Goal: Transaction & Acquisition: Purchase product/service

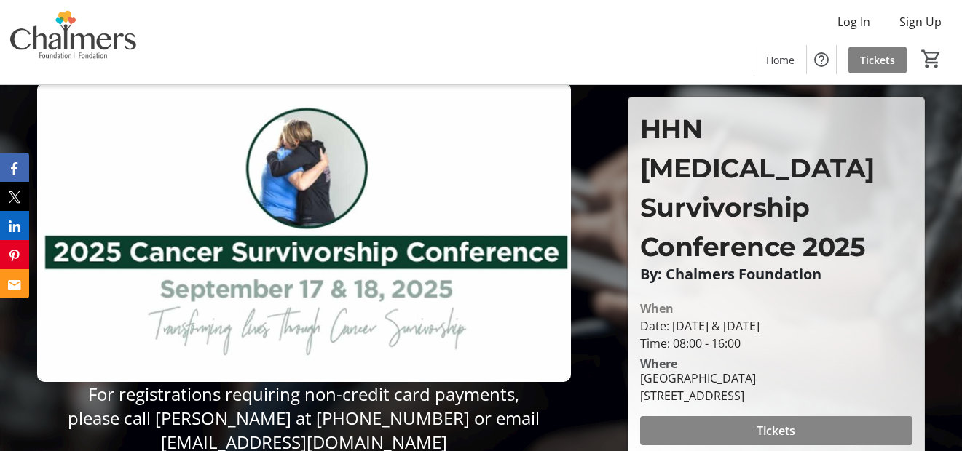
scroll to position [73, 0]
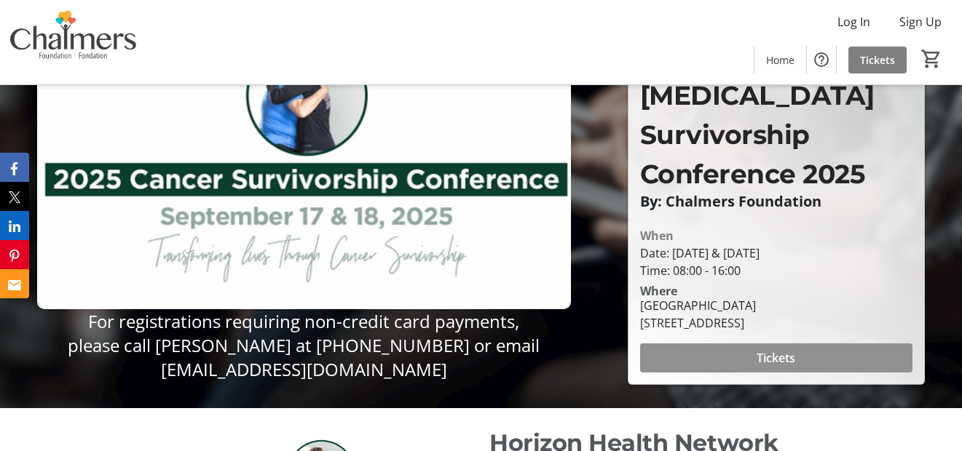
click at [749, 341] on span at bounding box center [776, 358] width 272 height 35
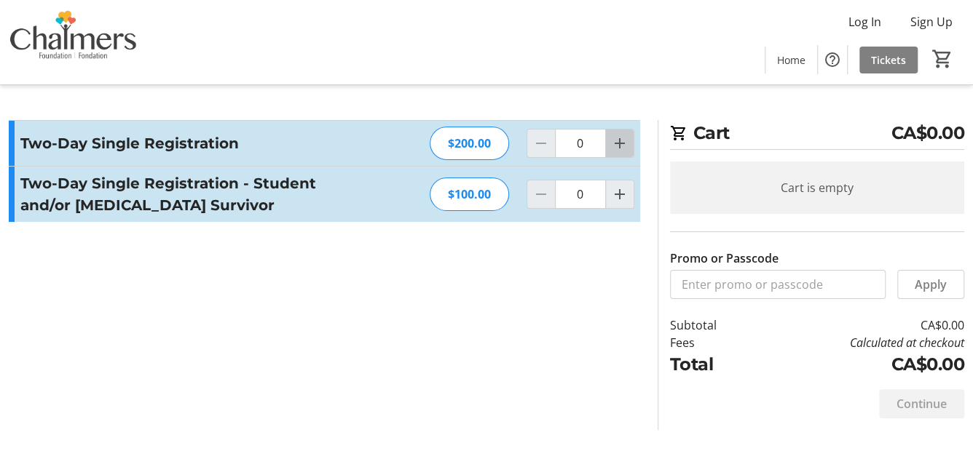
click at [626, 146] on mat-icon "Increment by one" at bounding box center [619, 143] width 17 height 17
type input "1"
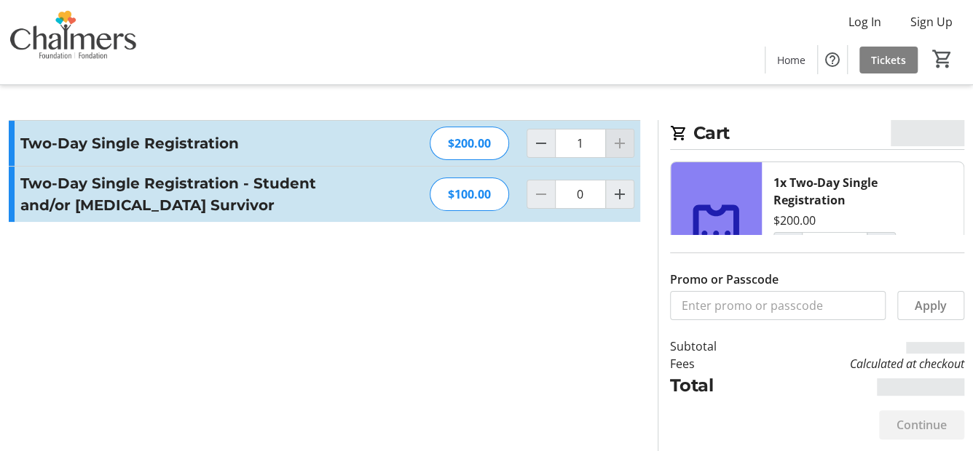
click at [626, 146] on div at bounding box center [619, 143] width 29 height 29
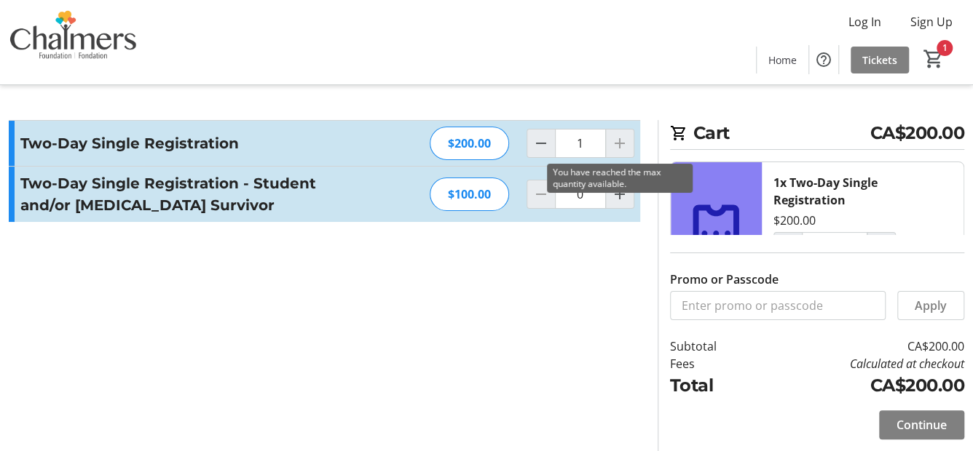
click at [616, 143] on div at bounding box center [619, 143] width 29 height 29
click at [618, 197] on mat-icon "Increment by one" at bounding box center [619, 194] width 17 height 17
type input "1"
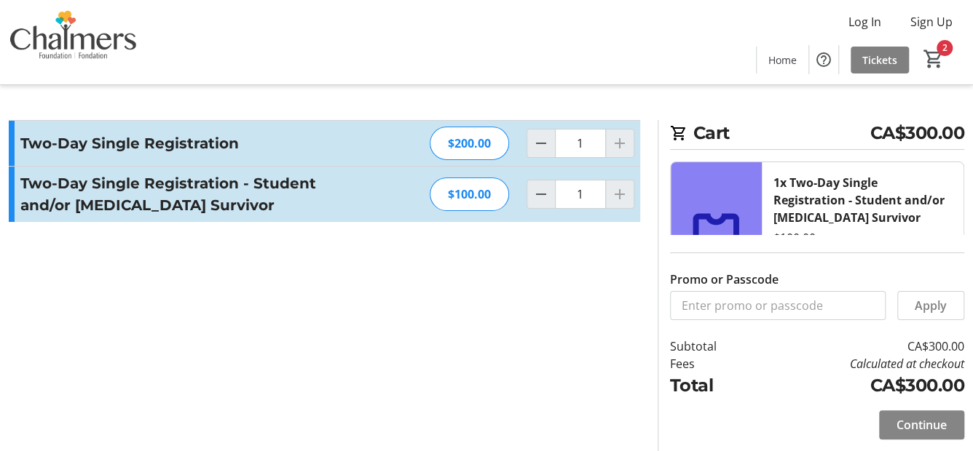
click at [913, 422] on span "Continue" at bounding box center [921, 424] width 50 height 17
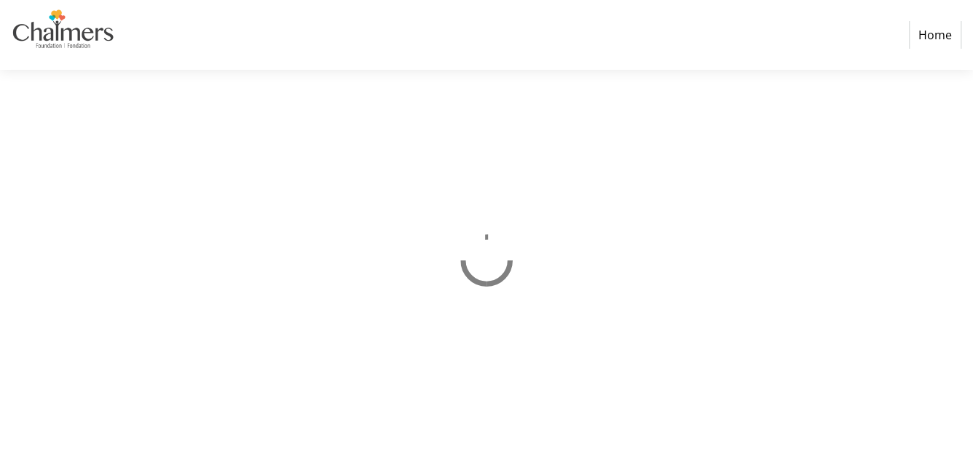
select select "CA"
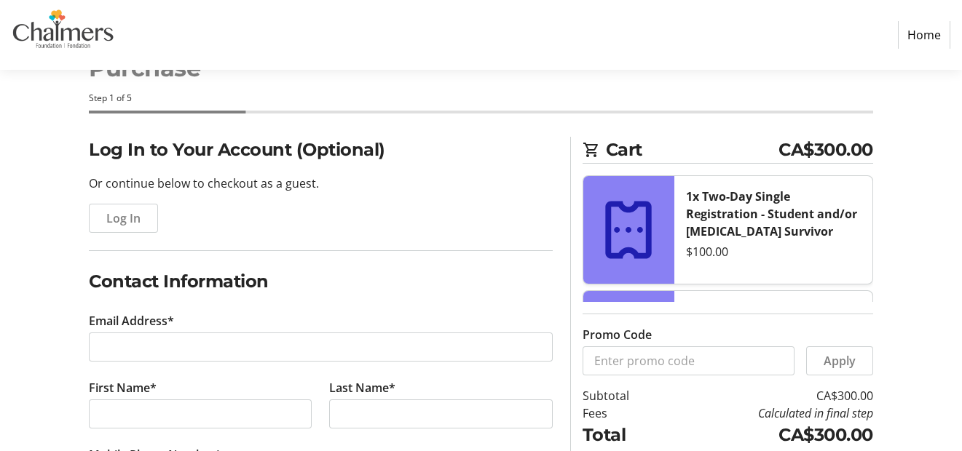
scroll to position [73, 0]
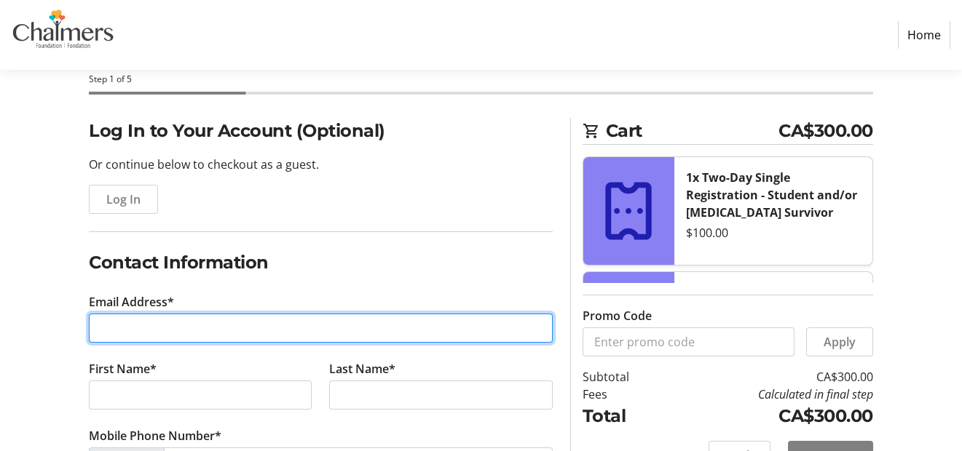
click at [193, 326] on input "Email Address*" at bounding box center [321, 328] width 464 height 29
type input "[EMAIL_ADDRESS][PERSON_NAME][PERSON_NAME][DOMAIN_NAME]"
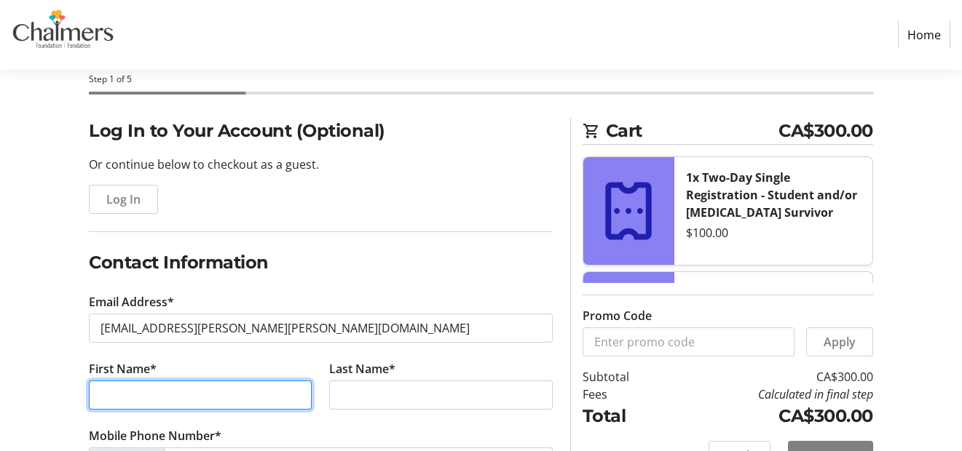
type input "[PERSON_NAME]"
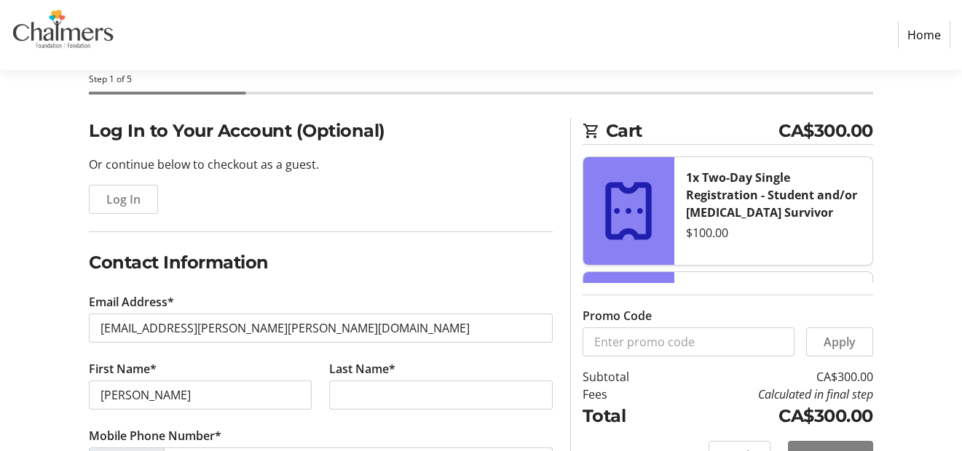
type input "Dr"
type input "[PHONE_NUMBER]"
type input "[PERSON_NAME][GEOGRAPHIC_DATA]"
type input "[STREET_ADDRESS]"
type input "Fredericton"
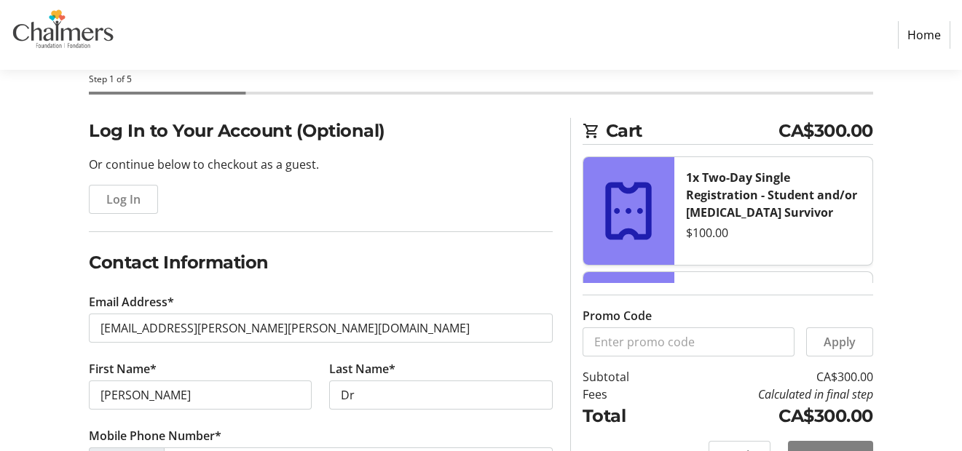
select select "NB"
type input "E3B5N5"
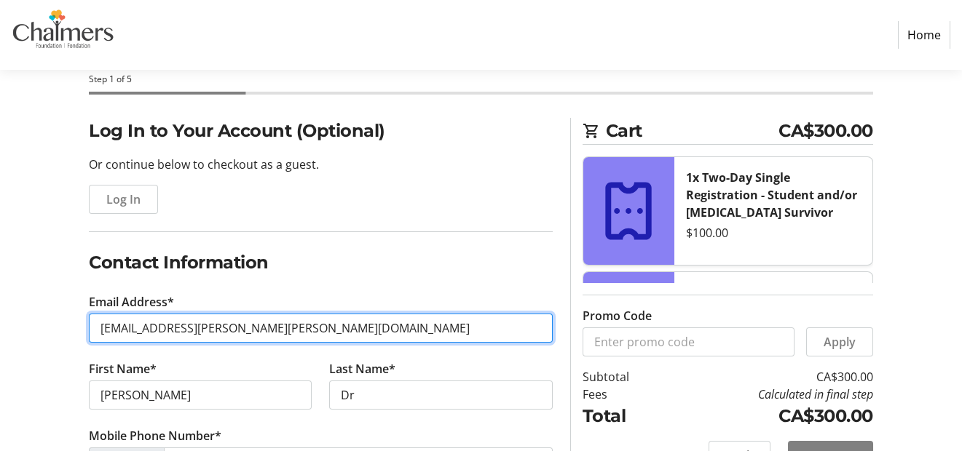
type input "[EMAIL_ADDRESS][DOMAIN_NAME]"
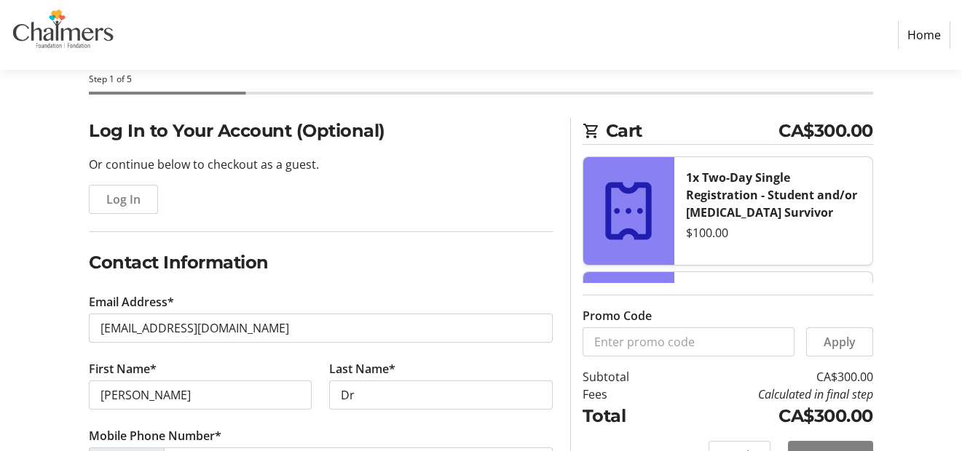
type input "109"
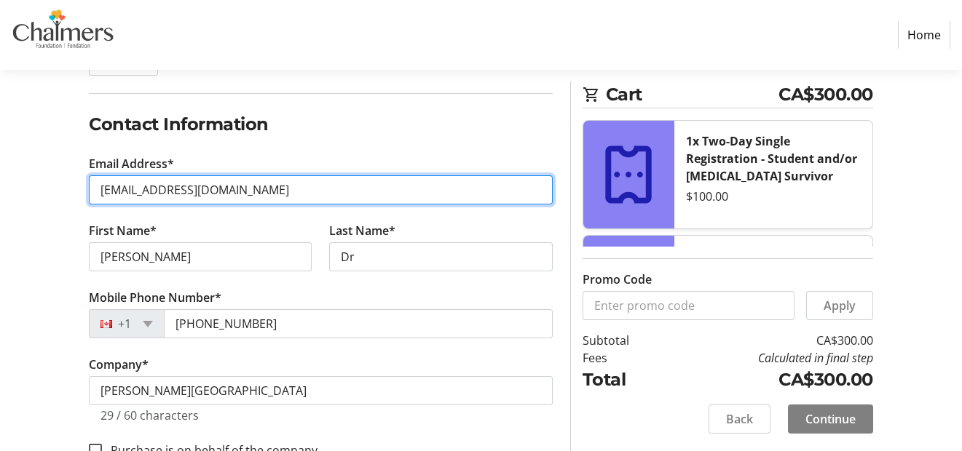
scroll to position [218, 0]
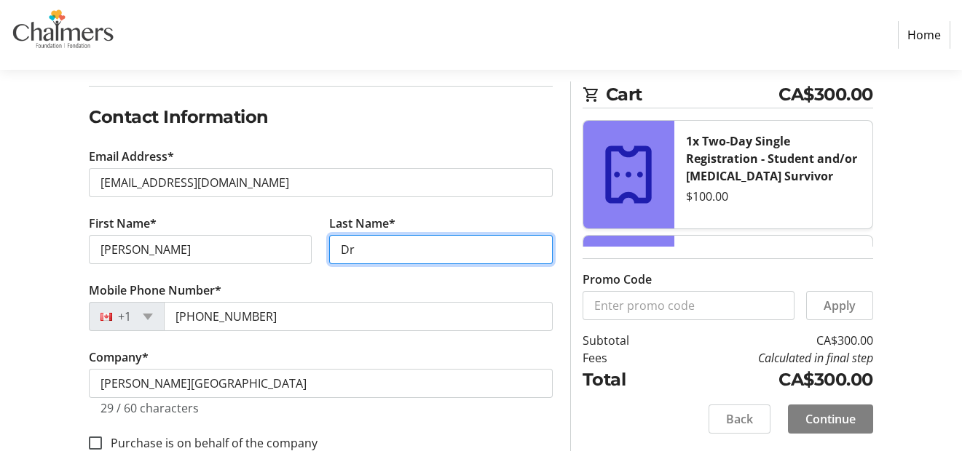
drag, startPoint x: 364, startPoint y: 246, endPoint x: 318, endPoint y: 249, distance: 46.0
click at [318, 249] on div "First Name* [PERSON_NAME] Last Name* Dr" at bounding box center [320, 248] width 481 height 67
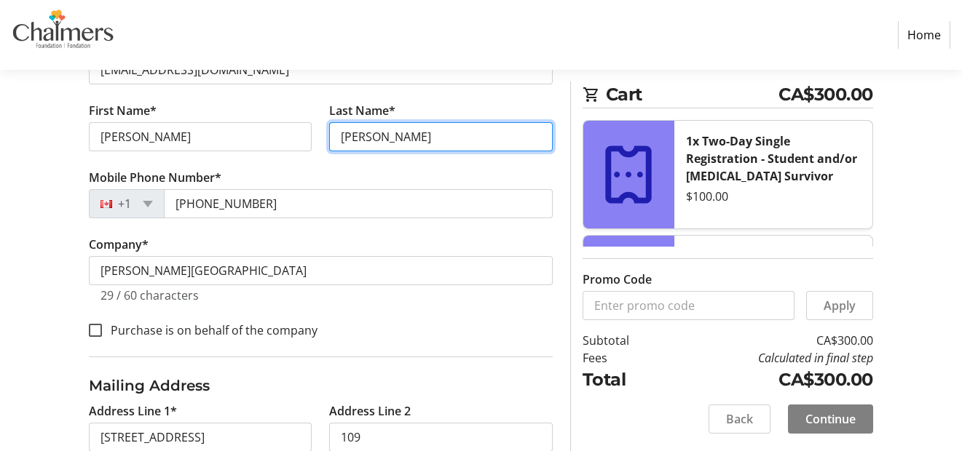
scroll to position [364, 0]
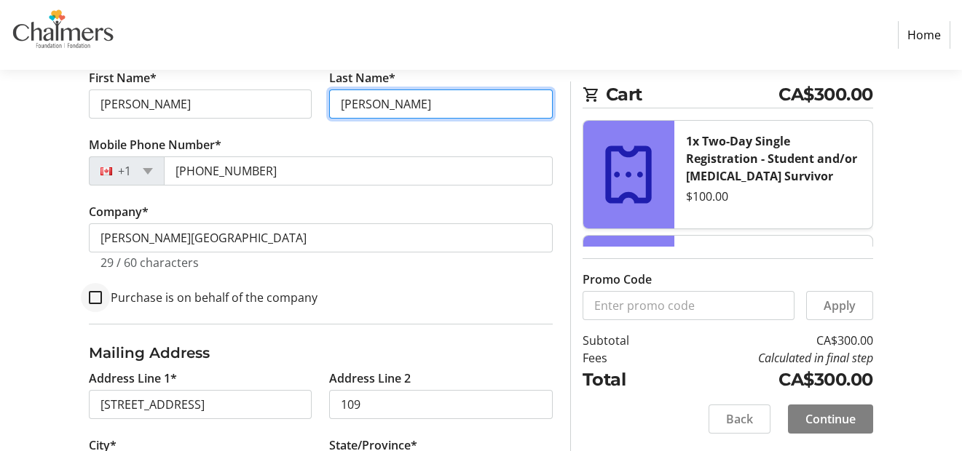
type input "[PERSON_NAME]"
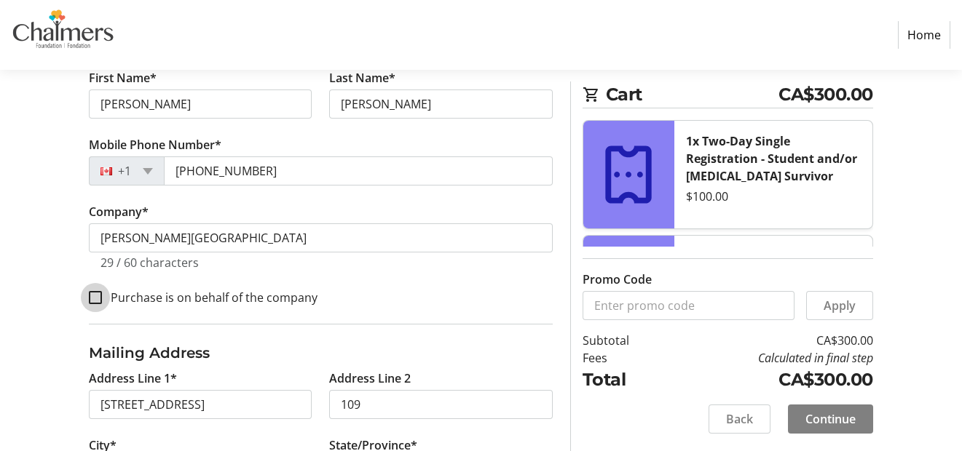
click at [90, 297] on input "Purchase is on behalf of the company" at bounding box center [95, 297] width 13 height 13
checkbox input "true"
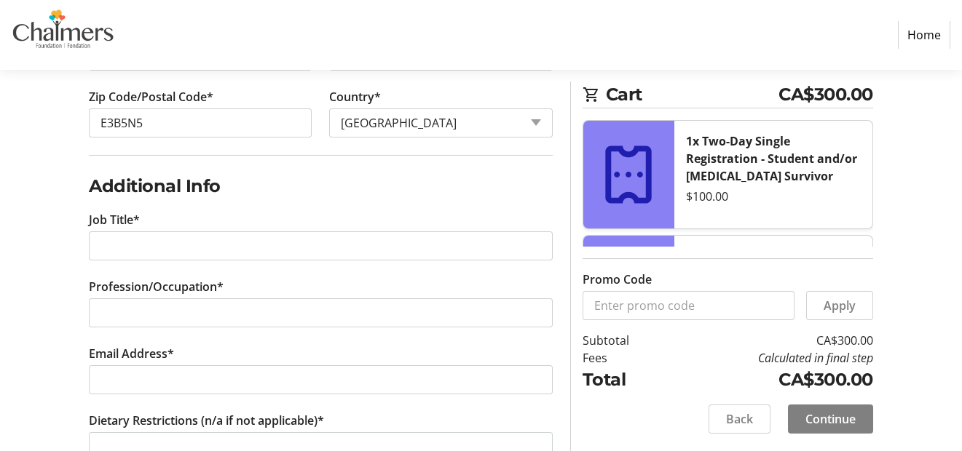
scroll to position [801, 0]
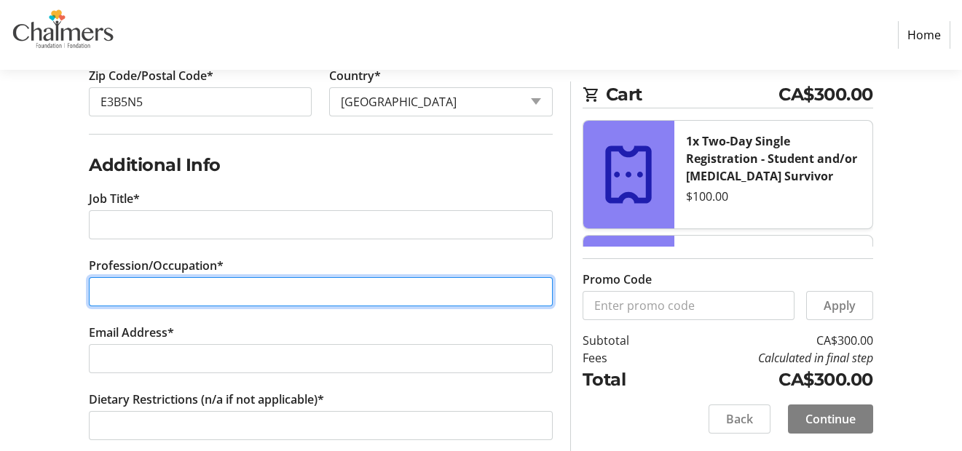
click at [282, 280] on input "Profession/Occupation*" at bounding box center [321, 291] width 464 height 29
drag, startPoint x: 217, startPoint y: 286, endPoint x: 93, endPoint y: 289, distance: 123.8
click at [93, 289] on input "Medical Oncologist" at bounding box center [321, 291] width 464 height 29
type input "Medical Oncologist"
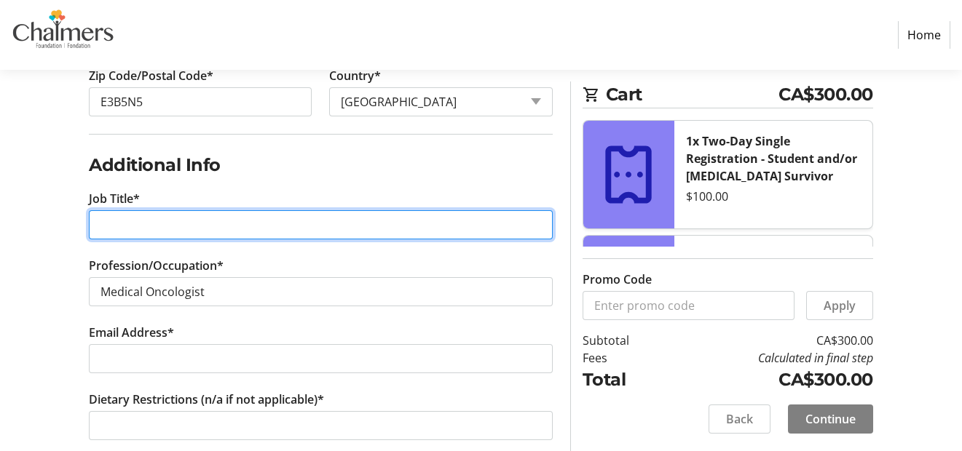
click at [178, 224] on input "Job Title*" at bounding box center [321, 224] width 464 height 29
paste input "Medical Oncologist"
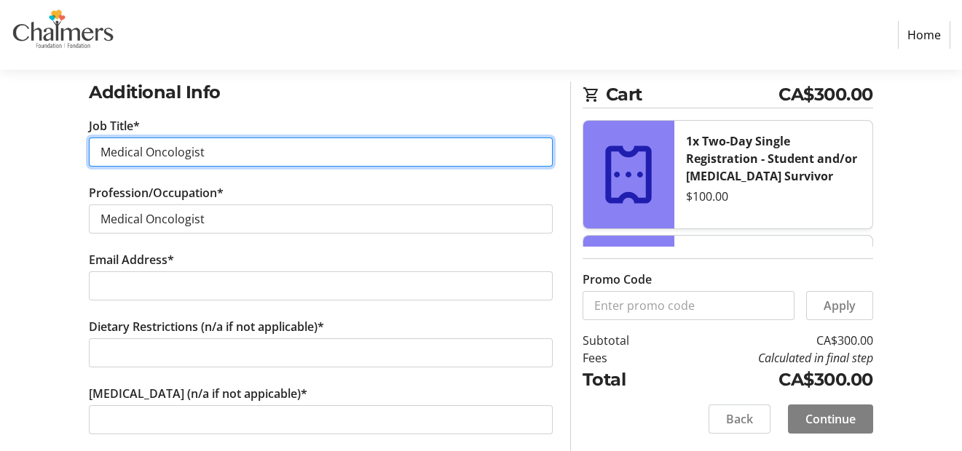
type input "Medical Oncologist"
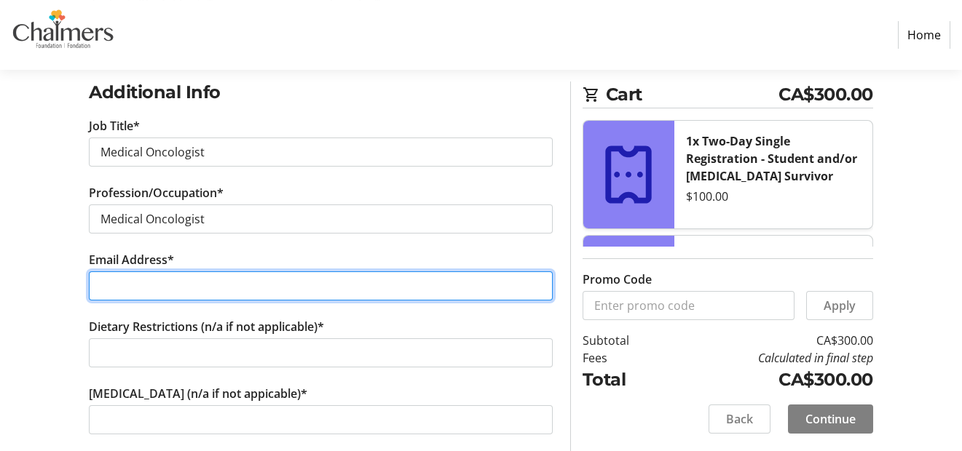
click at [224, 281] on input "Email Address*" at bounding box center [321, 286] width 464 height 29
type input "[EMAIL_ADDRESS][DOMAIN_NAME]"
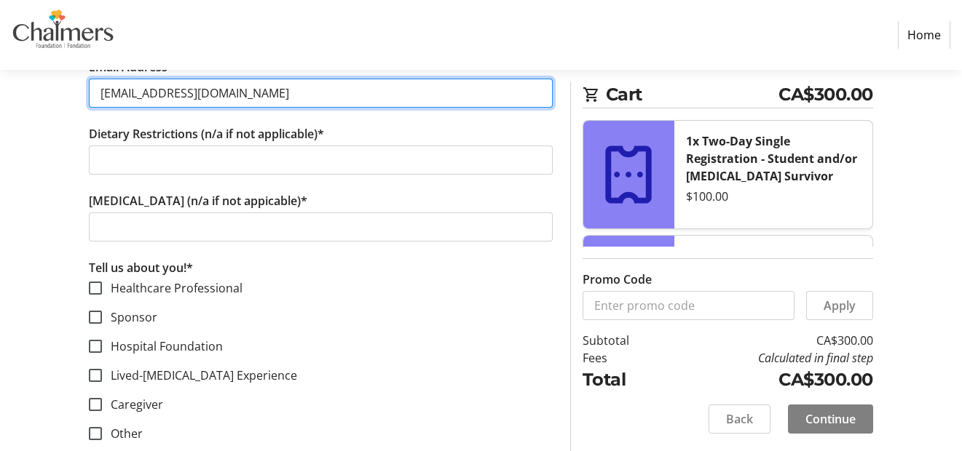
scroll to position [1085, 0]
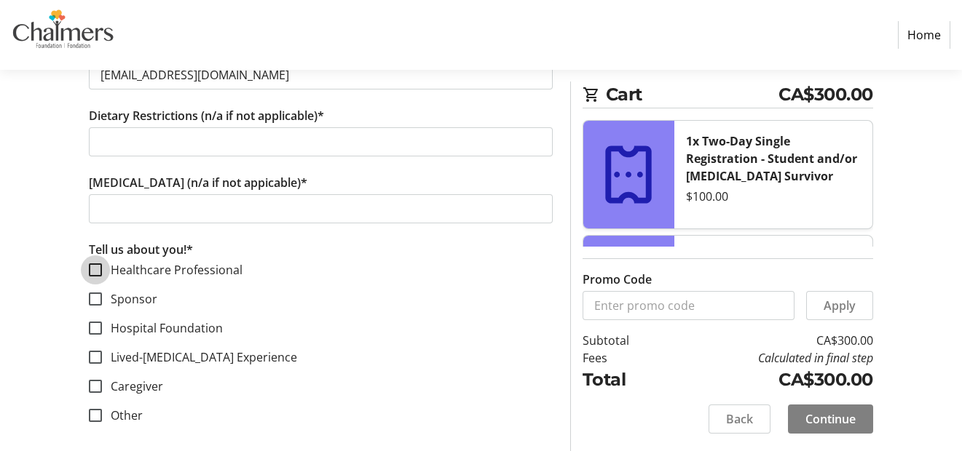
click at [97, 264] on input "Healthcare Professional" at bounding box center [95, 270] width 13 height 13
checkbox input "true"
click at [98, 293] on input "Sponsor" at bounding box center [95, 299] width 13 height 13
checkbox input "true"
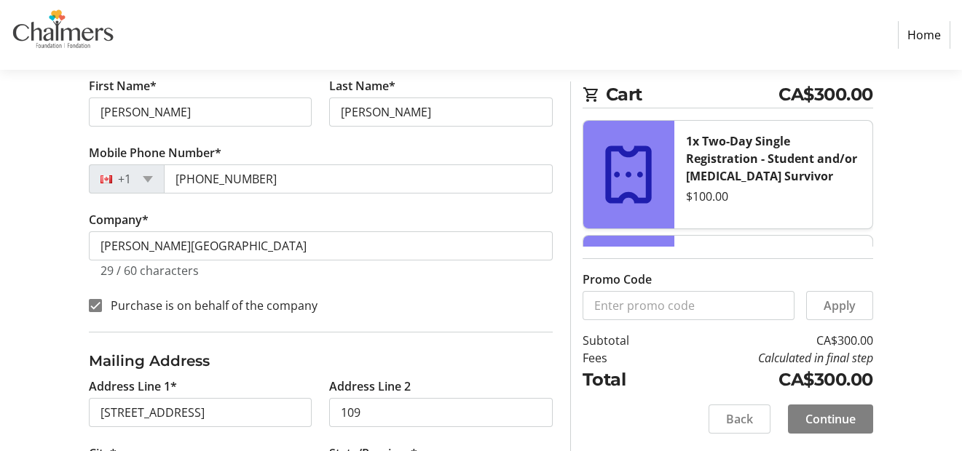
scroll to position [357, 0]
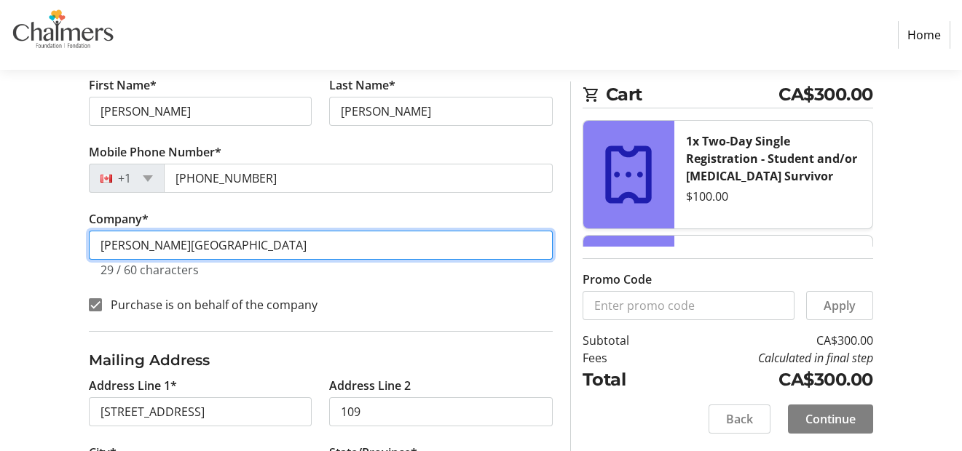
drag, startPoint x: 272, startPoint y: 248, endPoint x: 117, endPoint y: 243, distance: 155.2
click at [117, 243] on input "[PERSON_NAME][GEOGRAPHIC_DATA]" at bounding box center [321, 245] width 464 height 29
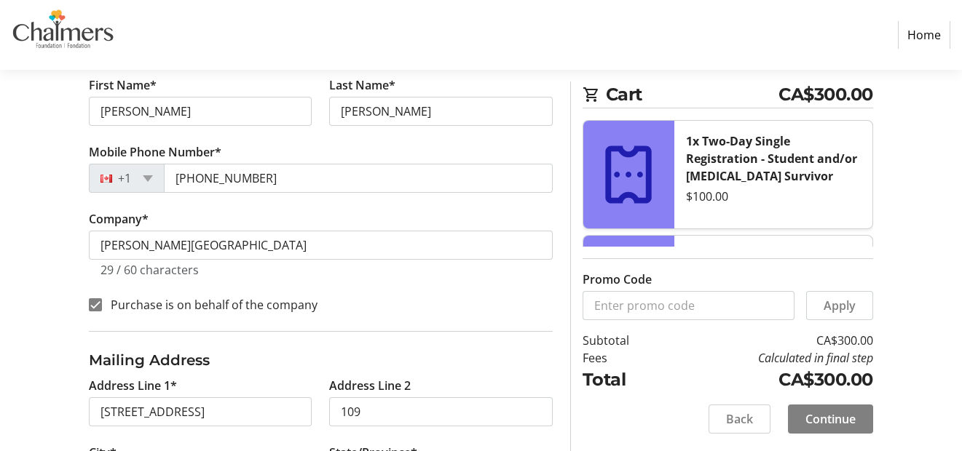
click at [475, 302] on div "Purchase is on behalf of the company" at bounding box center [321, 304] width 464 height 19
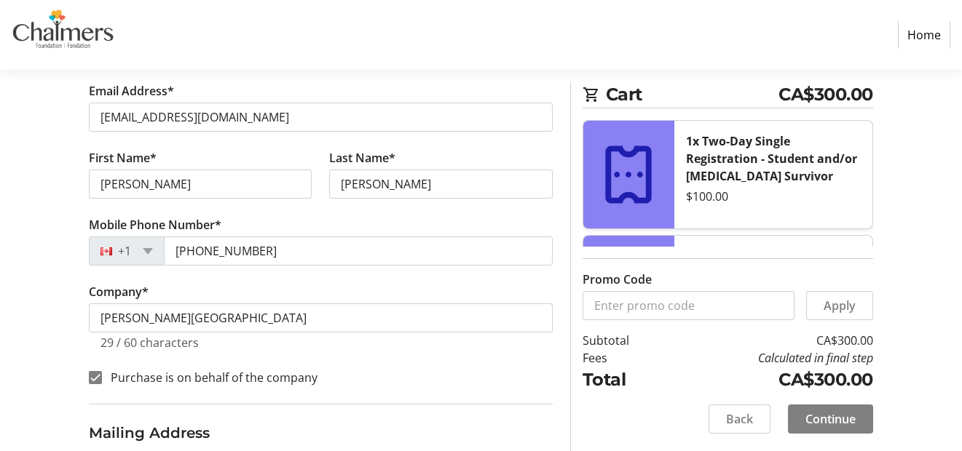
scroll to position [211, 0]
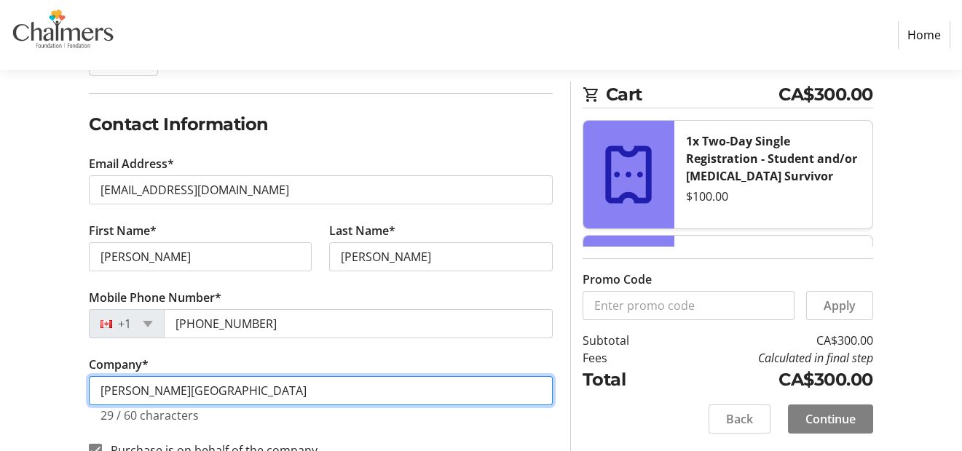
drag, startPoint x: 268, startPoint y: 388, endPoint x: 122, endPoint y: 388, distance: 146.4
click at [122, 388] on input "[PERSON_NAME][GEOGRAPHIC_DATA]" at bounding box center [321, 390] width 464 height 29
click at [245, 387] on input "Dr. L. A [PERSON_NAME] Professional Corporation" at bounding box center [321, 390] width 464 height 29
click at [175, 388] on input "Dr. L. A [PERSON_NAME] Professional MD Corporation" at bounding box center [321, 390] width 464 height 29
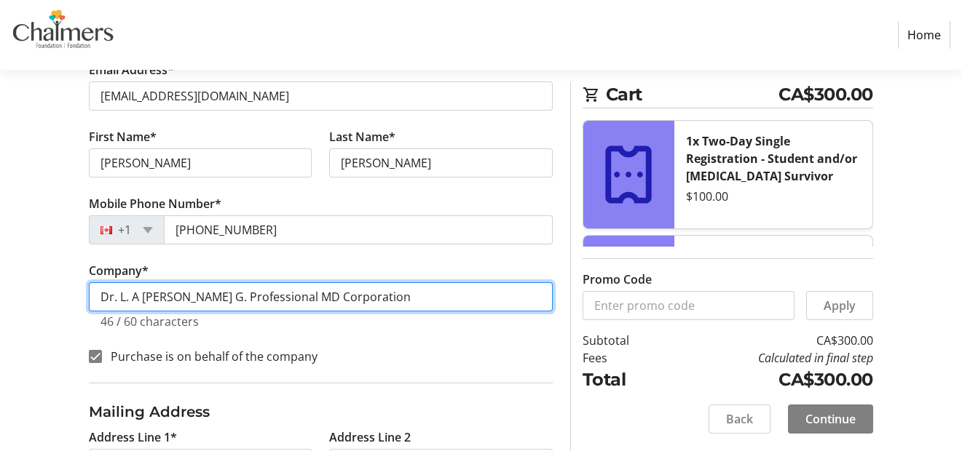
scroll to position [357, 0]
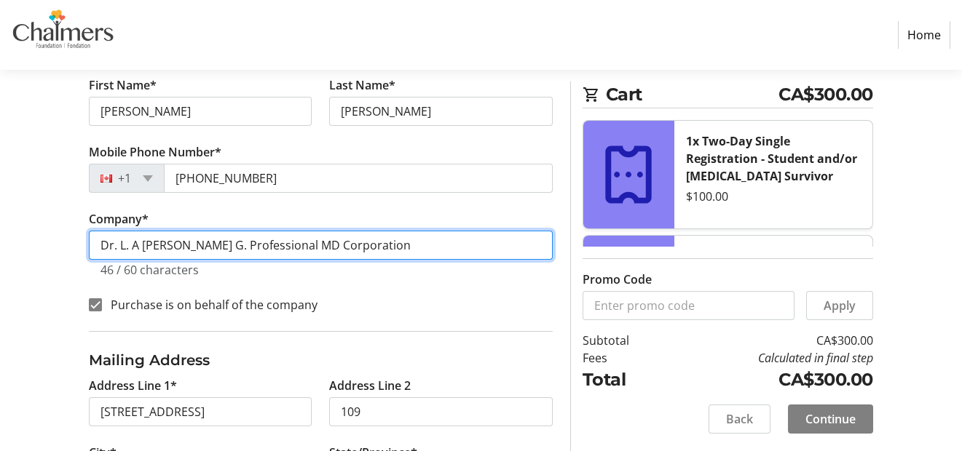
drag, startPoint x: 280, startPoint y: 242, endPoint x: 261, endPoint y: 243, distance: 18.2
click at [261, 243] on input "Dr. L. A [PERSON_NAME] G. Professional MD Corporation" at bounding box center [321, 245] width 464 height 29
click at [191, 242] on input "Dr. L. A [PERSON_NAME] G. Professional Corporation" at bounding box center [321, 245] width 464 height 29
paste input "MD"
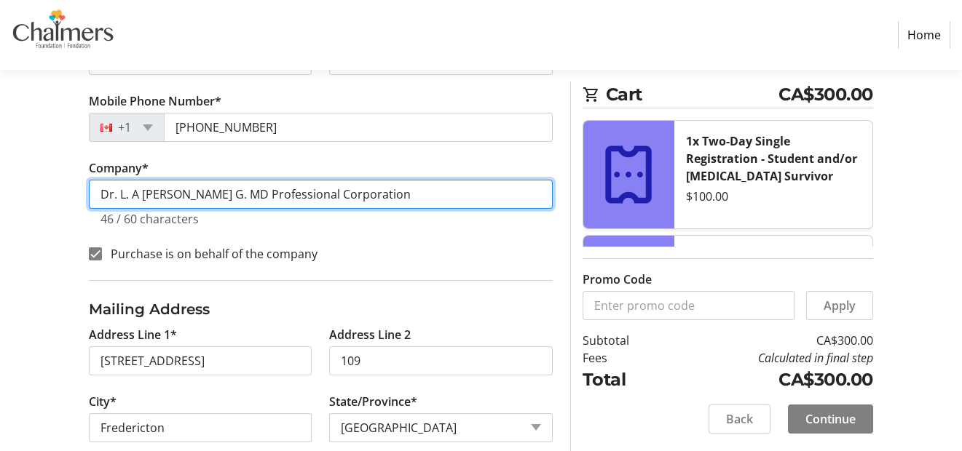
scroll to position [430, 0]
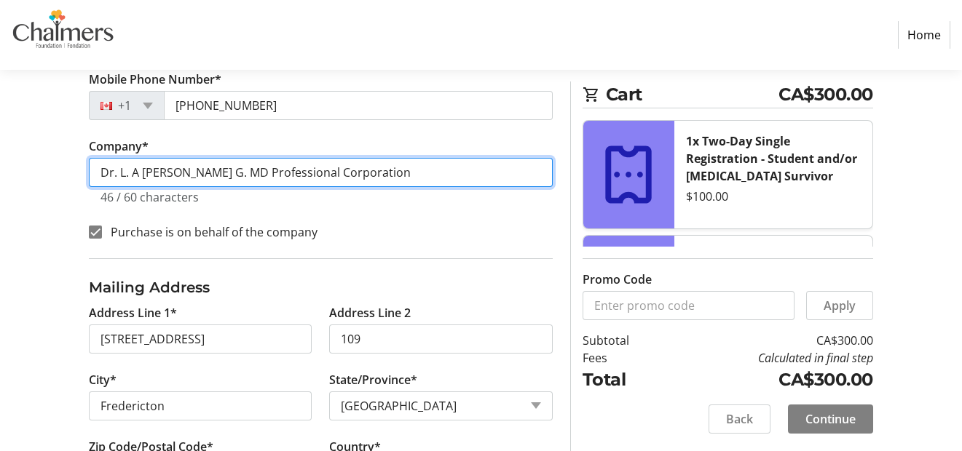
click at [133, 171] on input "Dr. L. A [PERSON_NAME] G. MD Professional Corporation" at bounding box center [321, 172] width 464 height 29
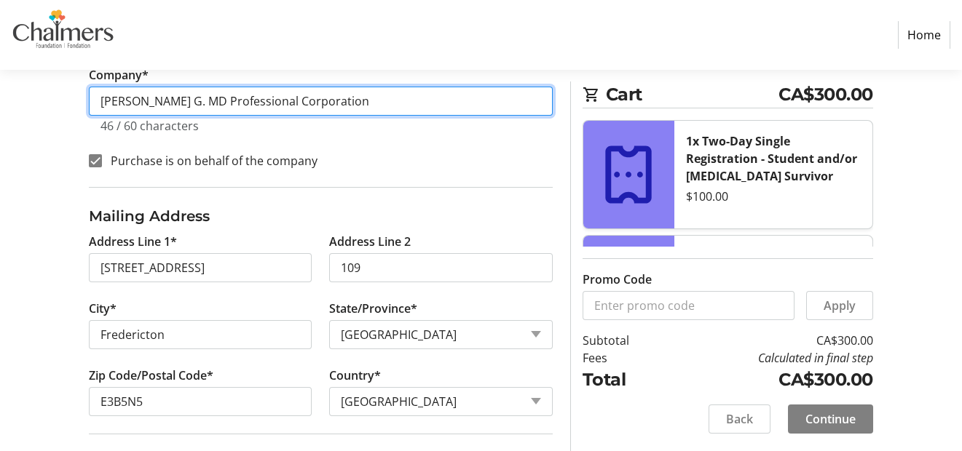
scroll to position [575, 0]
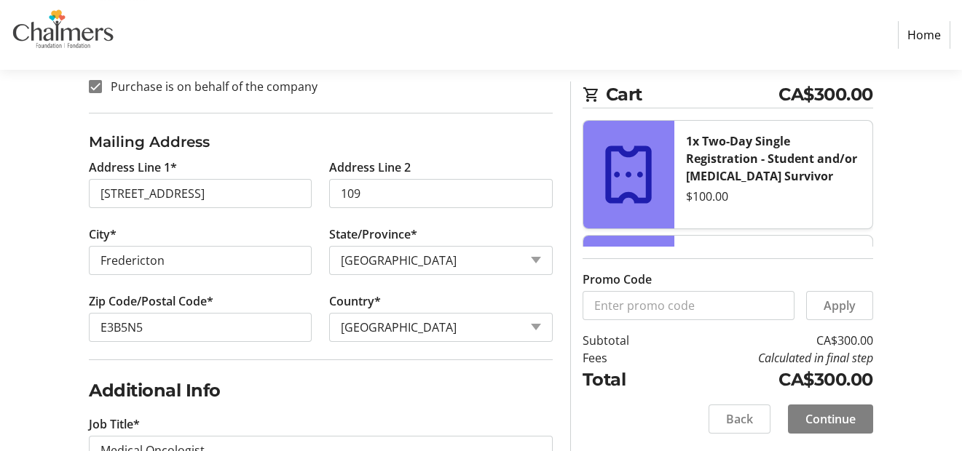
type input "[PERSON_NAME] G. MD Professional Corporation"
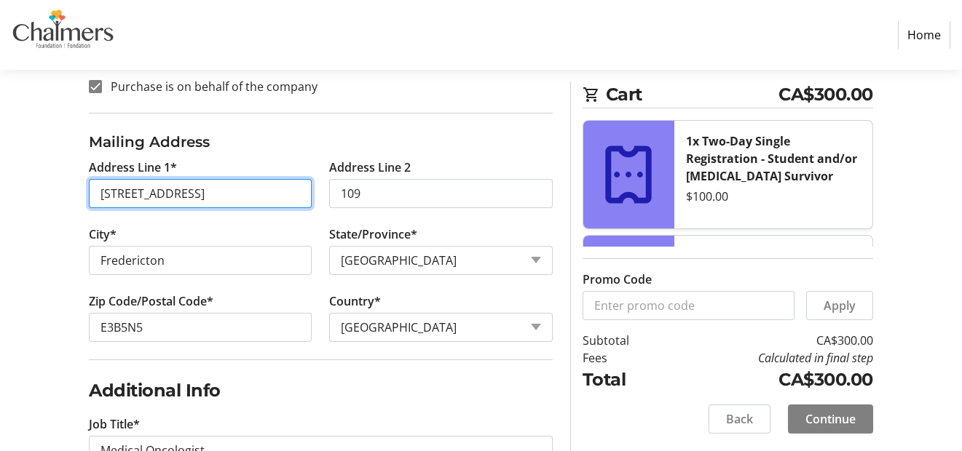
drag, startPoint x: 243, startPoint y: 187, endPoint x: 58, endPoint y: 194, distance: 185.8
click at [58, 194] on div "Log In to Your Account (Optional) Or continue below to checkout as a guest. Log…" at bounding box center [481, 293] width 962 height 1354
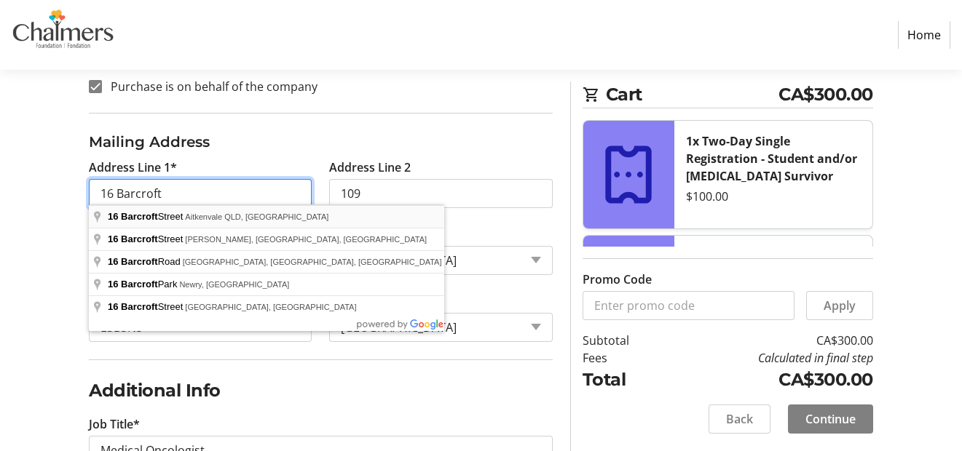
type input "[STREET_ADDRESS]"
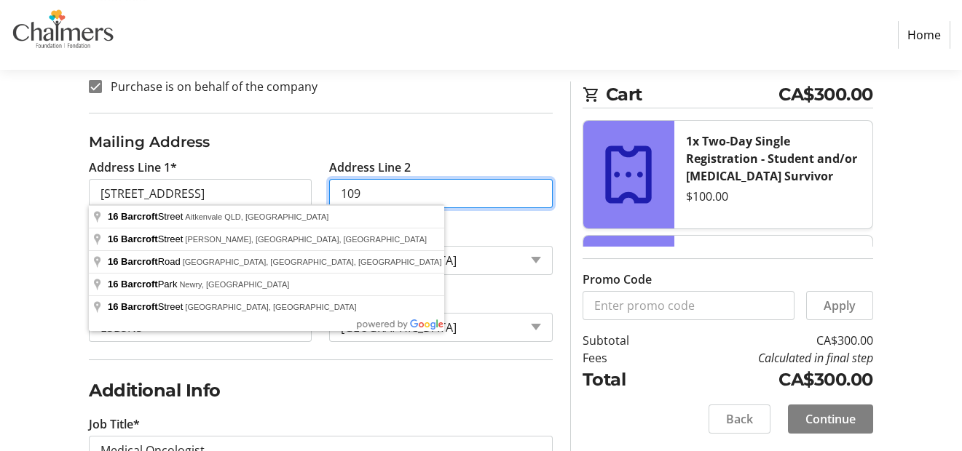
click at [414, 190] on input "109" at bounding box center [440, 193] width 223 height 29
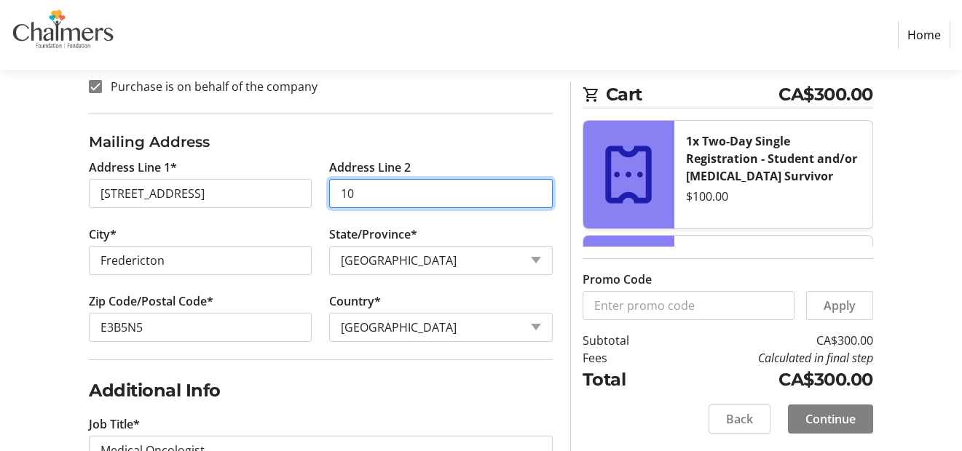
type input "1"
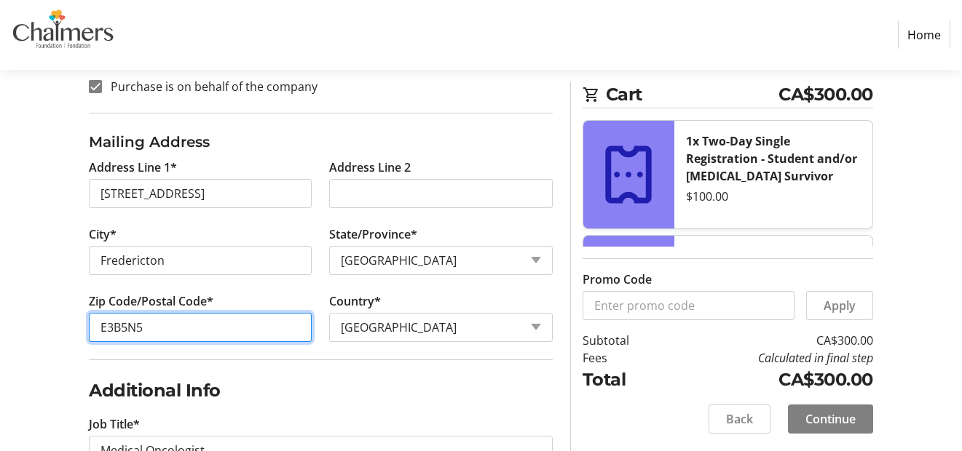
drag, startPoint x: 147, startPoint y: 327, endPoint x: 120, endPoint y: 325, distance: 27.0
click at [120, 325] on input "E3B5N5" at bounding box center [200, 327] width 223 height 29
type input "E3B 0Y7"
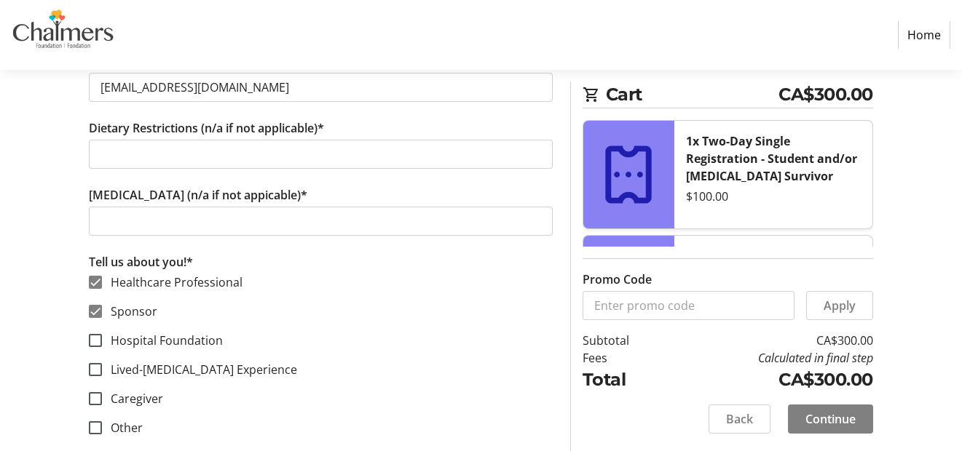
scroll to position [1085, 0]
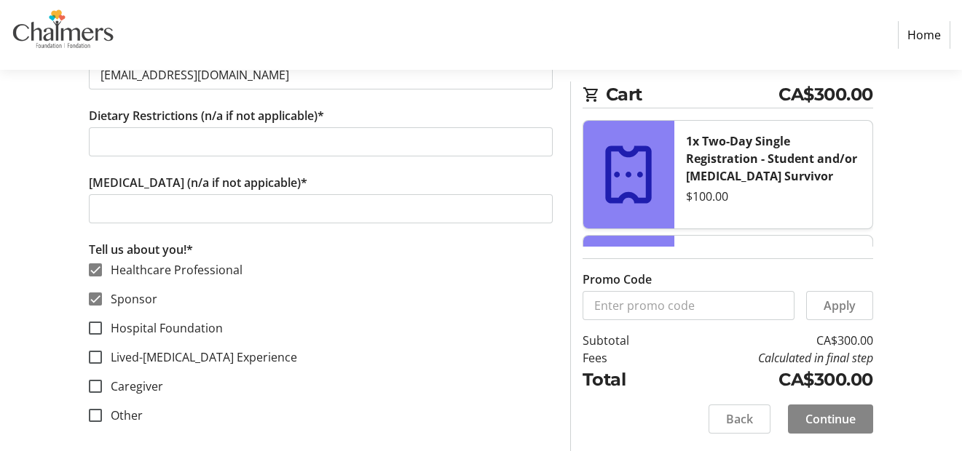
click at [825, 425] on span "Continue" at bounding box center [830, 419] width 50 height 17
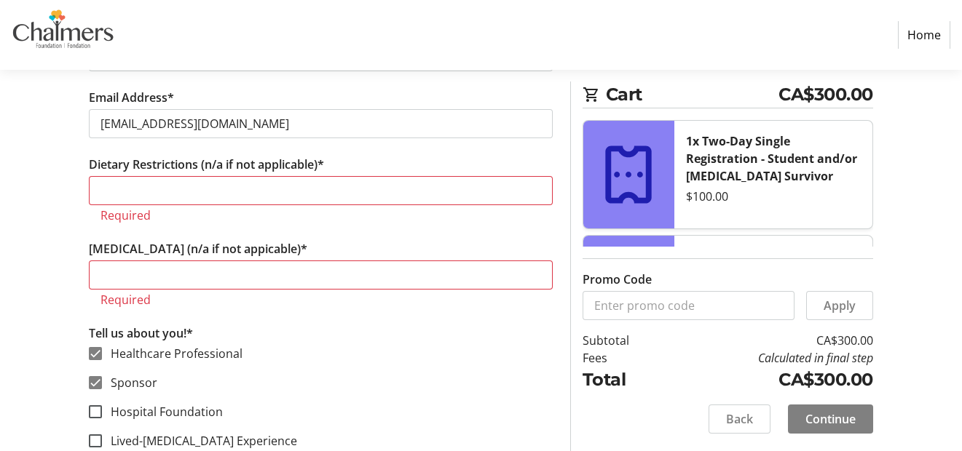
scroll to position [1012, 0]
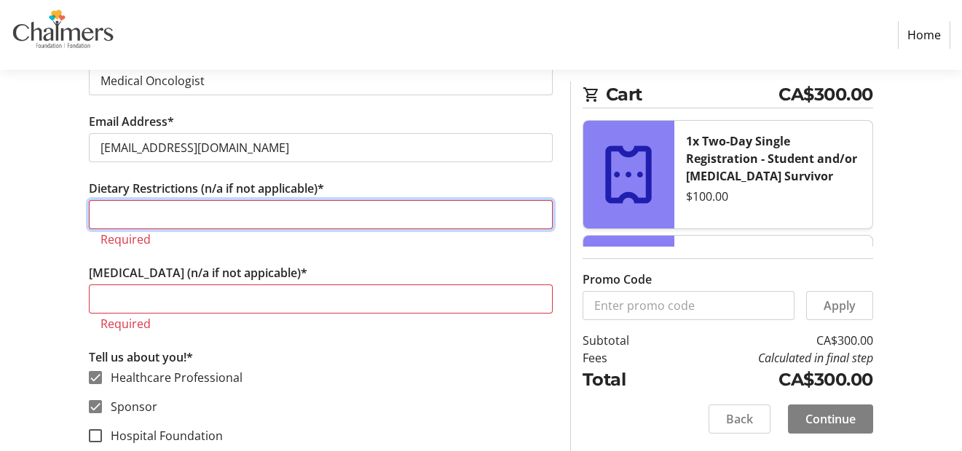
click at [273, 213] on input "Dietary Restrictions (n/a if not applicable)*" at bounding box center [321, 214] width 464 height 29
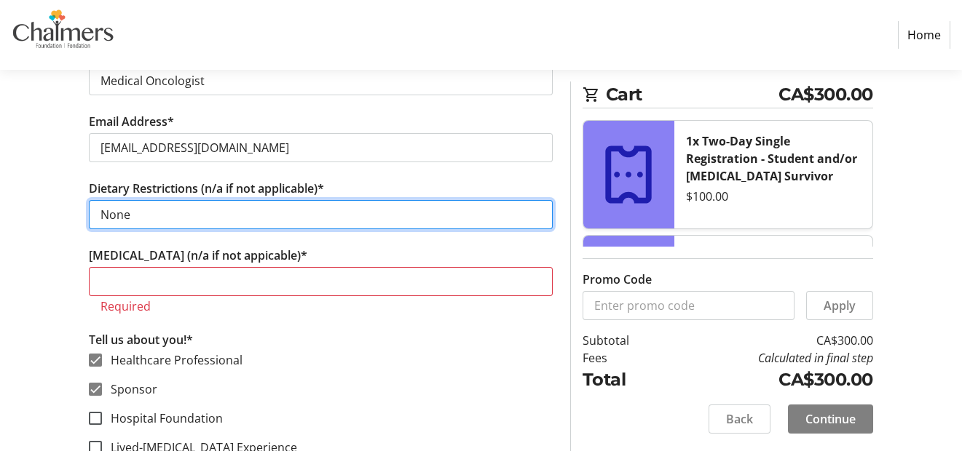
type input "None"
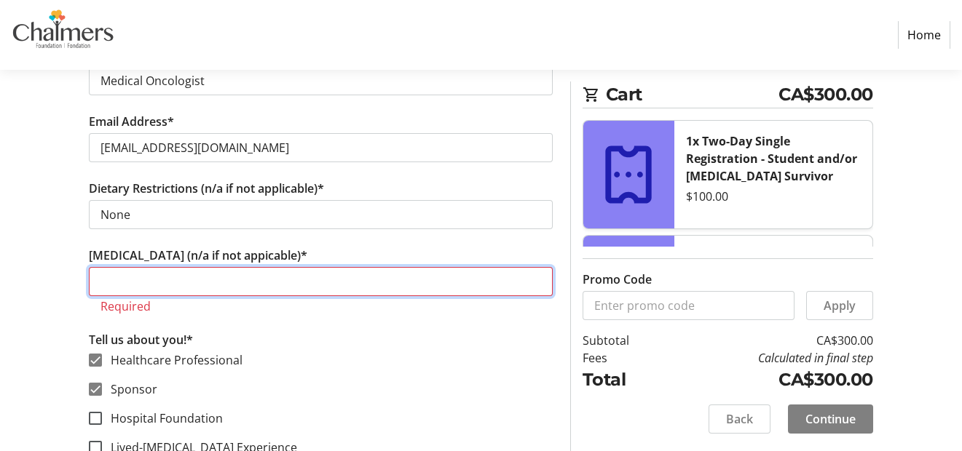
click at [178, 273] on input "[MEDICAL_DATA] (n/a if not appicable)*" at bounding box center [321, 281] width 464 height 29
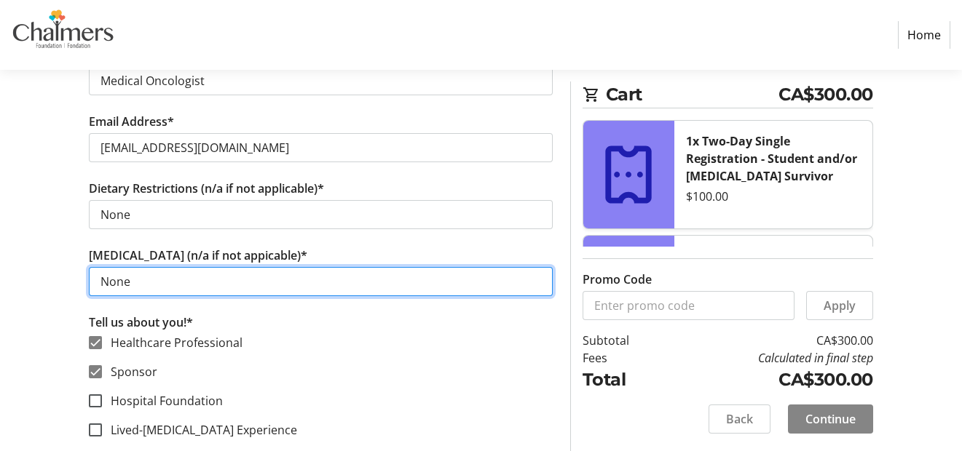
type input "None"
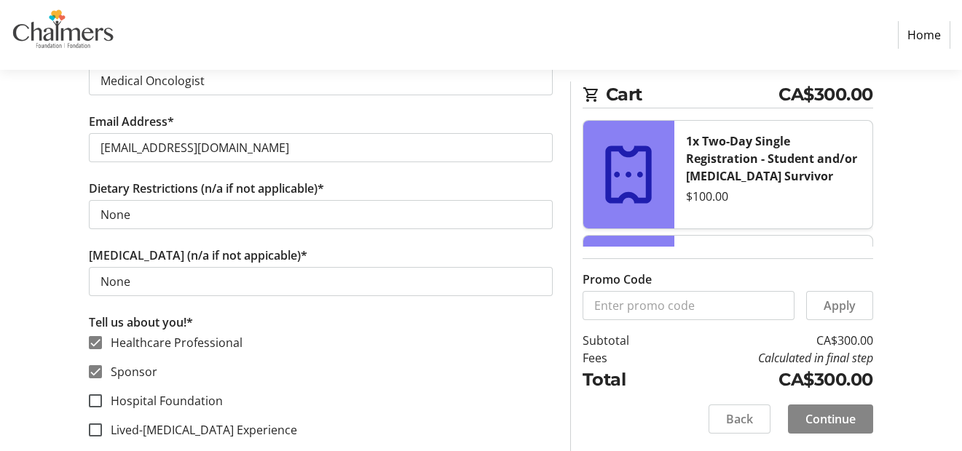
click at [839, 427] on span "Continue" at bounding box center [830, 419] width 50 height 17
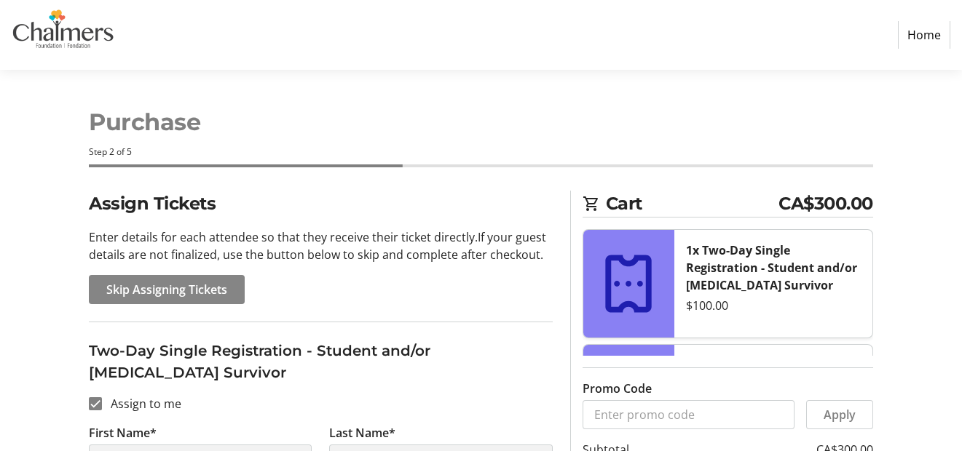
click at [203, 288] on span "Skip Assigning Tickets" at bounding box center [166, 289] width 121 height 17
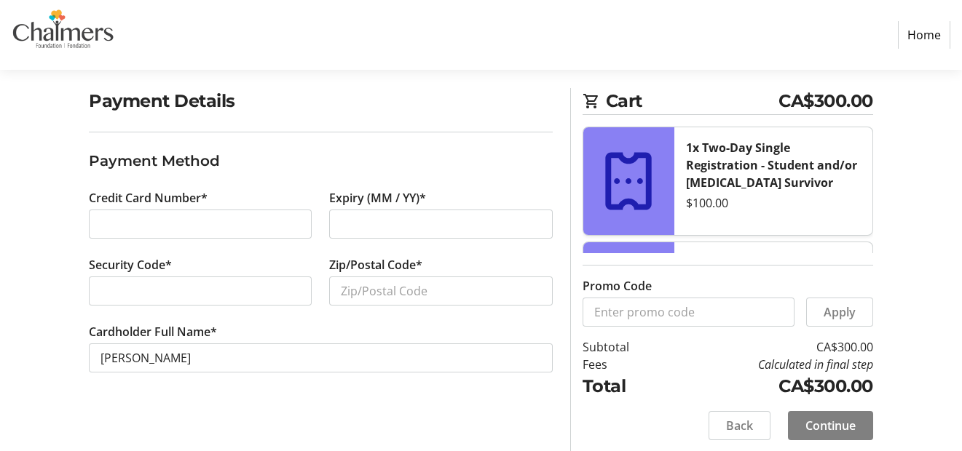
scroll to position [108, 0]
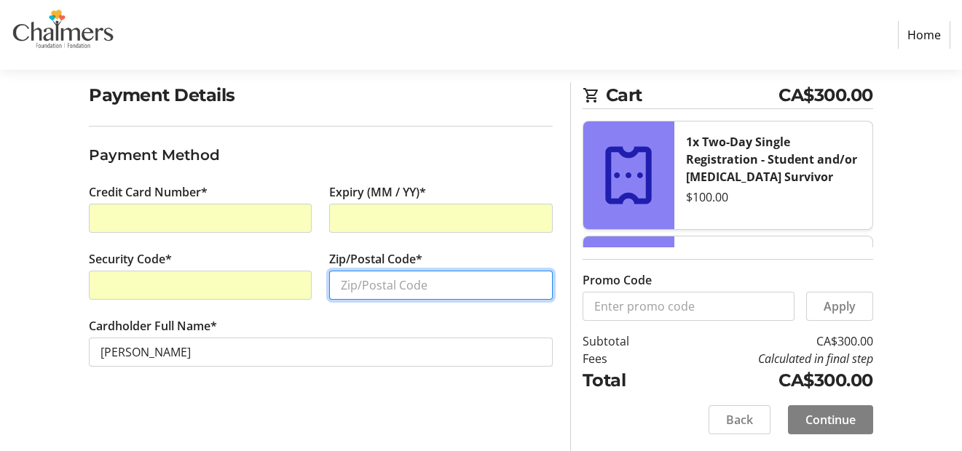
click at [348, 281] on input "Zip/Postal Code*" at bounding box center [440, 285] width 223 height 29
type input "e"
drag, startPoint x: 392, startPoint y: 286, endPoint x: 366, endPoint y: 284, distance: 27.0
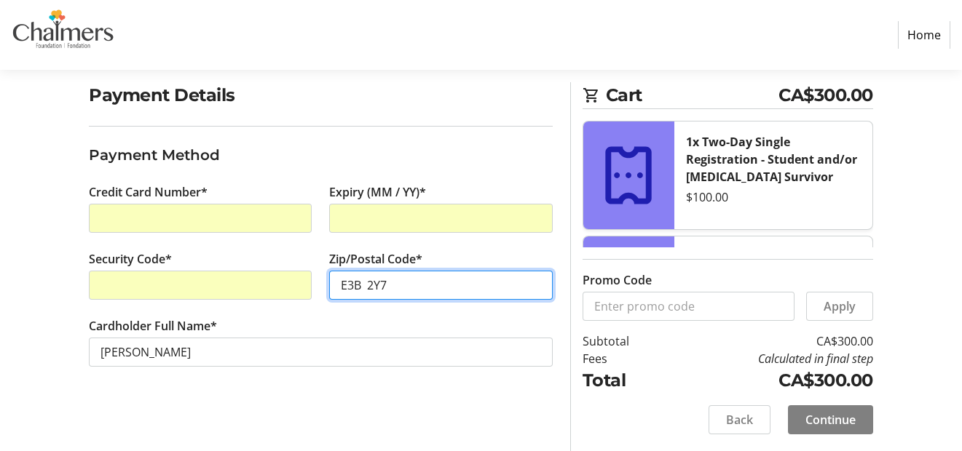
click at [366, 284] on input "E3B 2Y7" at bounding box center [440, 285] width 223 height 29
type input "E3B 0Y7"
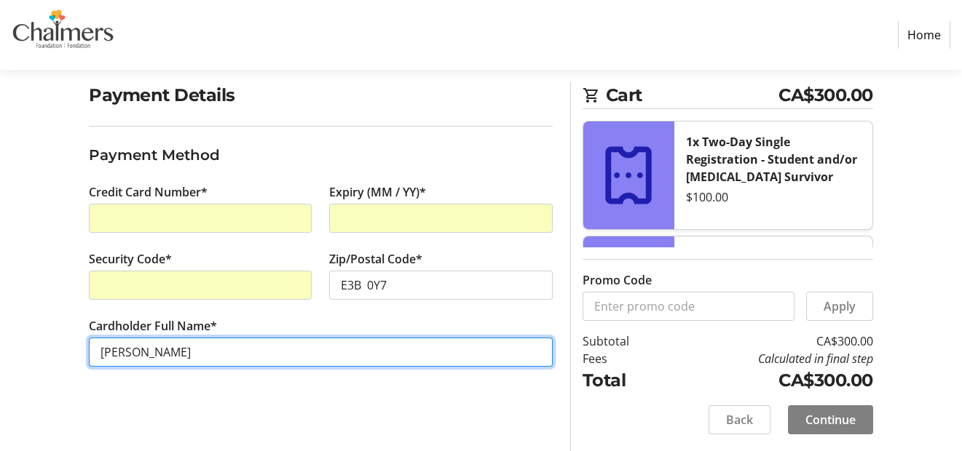
click at [183, 353] on input "[PERSON_NAME]" at bounding box center [321, 352] width 464 height 29
drag, startPoint x: 219, startPoint y: 349, endPoint x: 178, endPoint y: 351, distance: 41.6
click at [178, 351] on input "[PERSON_NAME]" at bounding box center [321, 352] width 464 height 29
type input "[PERSON_NAME]"
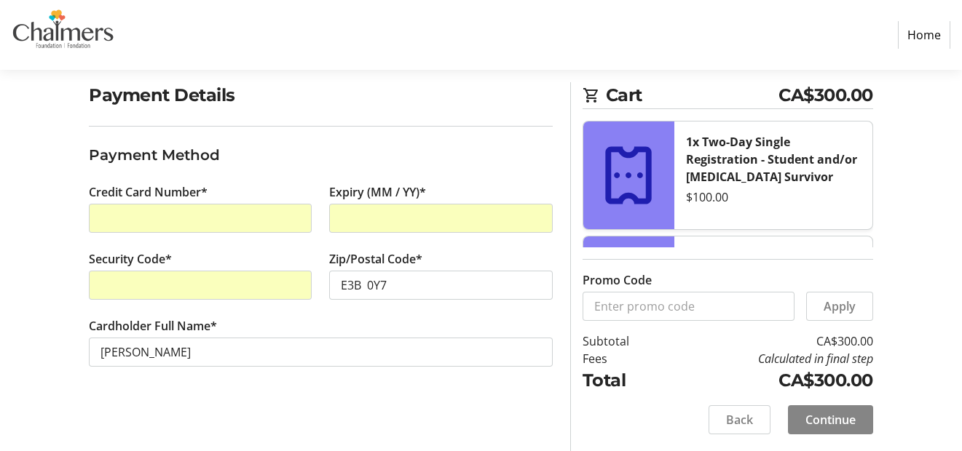
click at [835, 427] on span "Continue" at bounding box center [830, 419] width 50 height 17
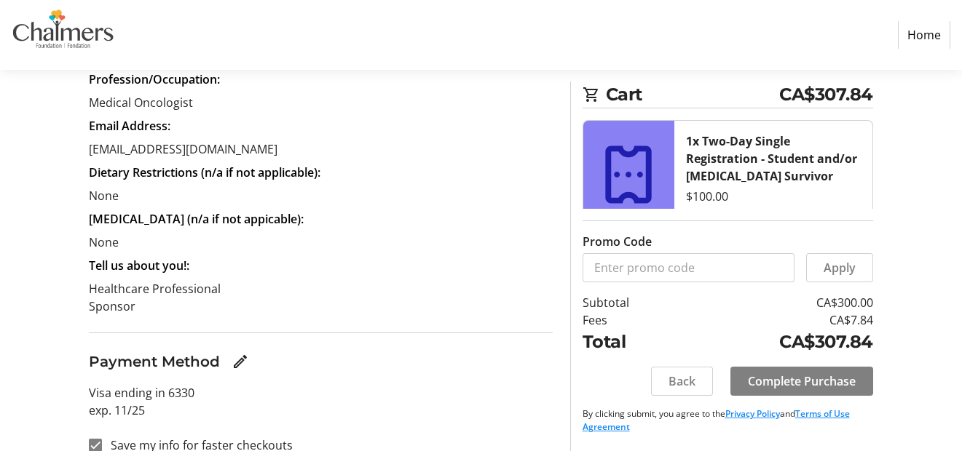
scroll to position [408, 0]
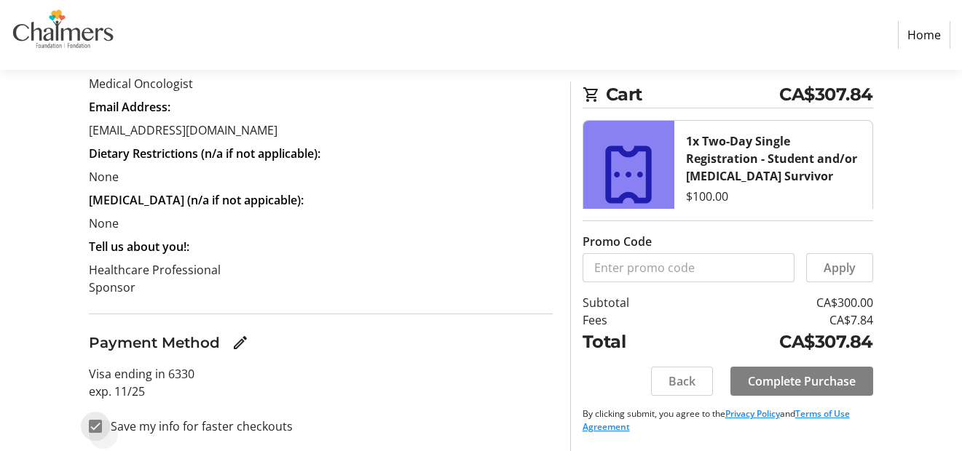
click at [100, 427] on input "Save my info for faster checkouts" at bounding box center [95, 426] width 13 height 13
checkbox input "false"
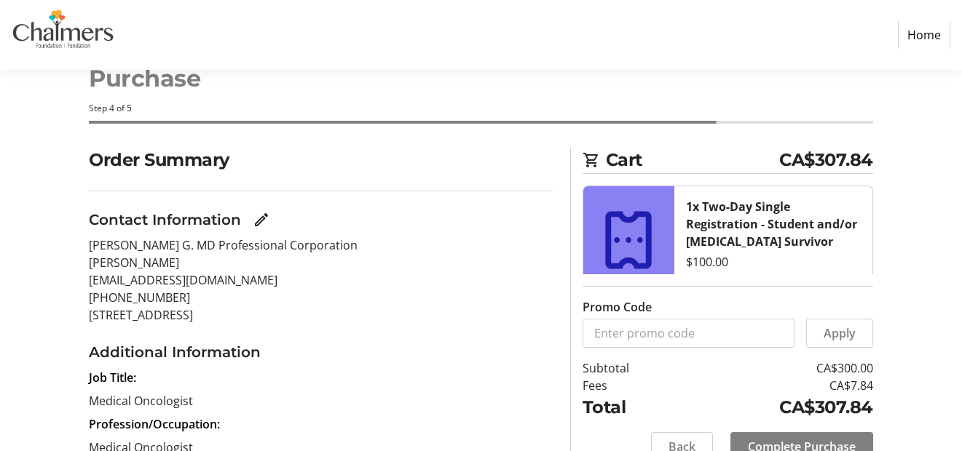
scroll to position [0, 0]
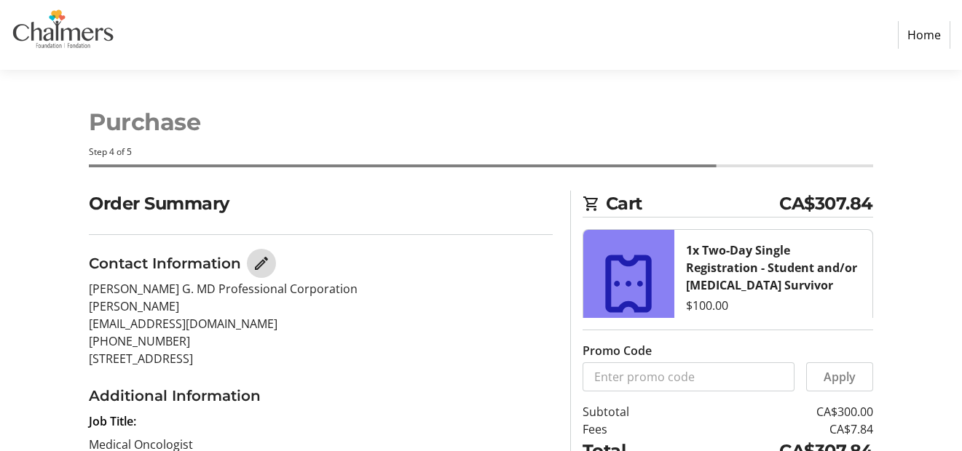
click at [259, 261] on mat-icon "Edit Contact Information" at bounding box center [261, 263] width 17 height 17
select select "NB"
select select "CA"
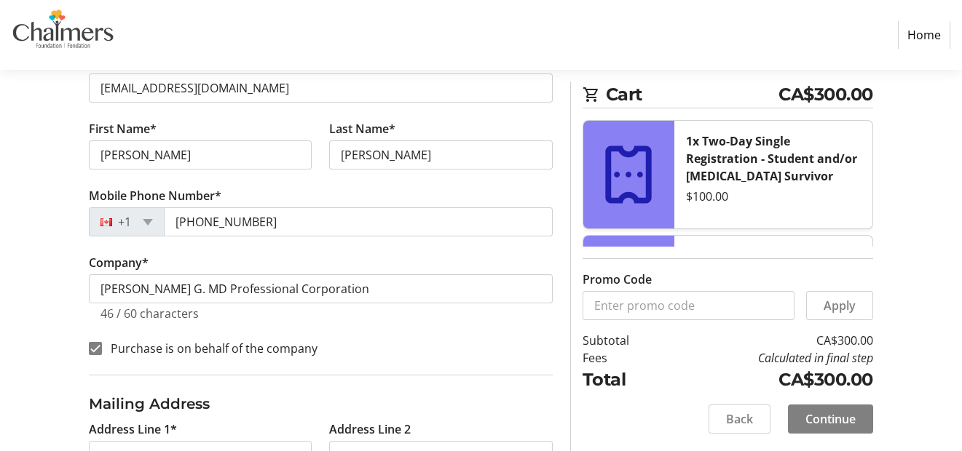
scroll to position [291, 0]
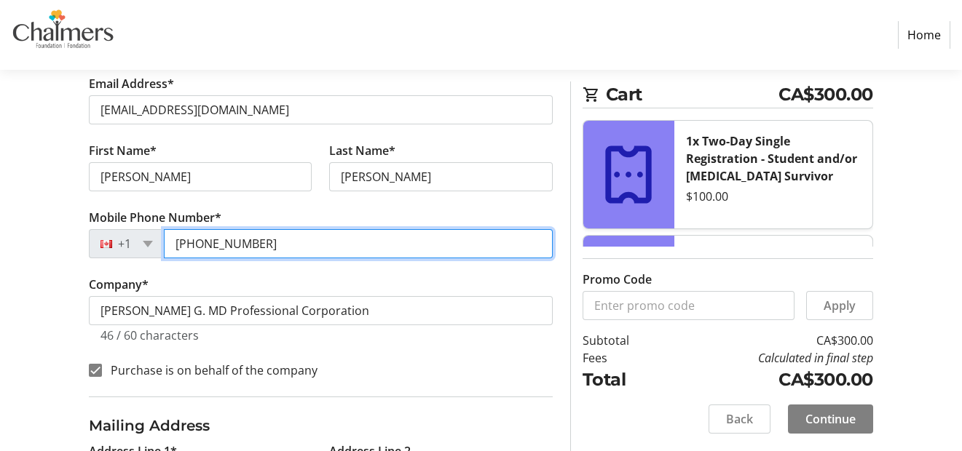
drag, startPoint x: 264, startPoint y: 239, endPoint x: 178, endPoint y: 242, distance: 86.0
click at [178, 242] on input "[PHONE_NUMBER]" at bounding box center [358, 243] width 389 height 29
click at [197, 240] on input "[PHONE_NUMBER]" at bounding box center [358, 243] width 389 height 29
drag, startPoint x: 263, startPoint y: 239, endPoint x: 206, endPoint y: 240, distance: 56.8
click at [206, 240] on input "(514) 744-509" at bounding box center [358, 243] width 389 height 29
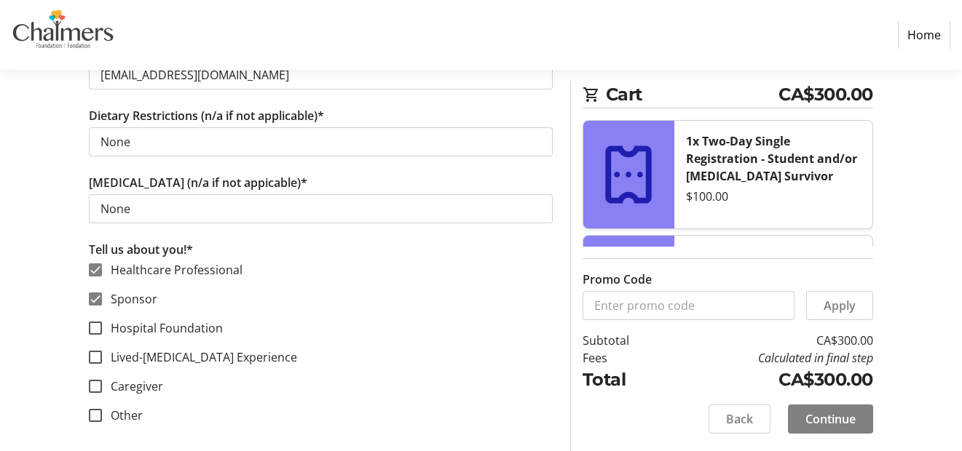
scroll to position [1012, 0]
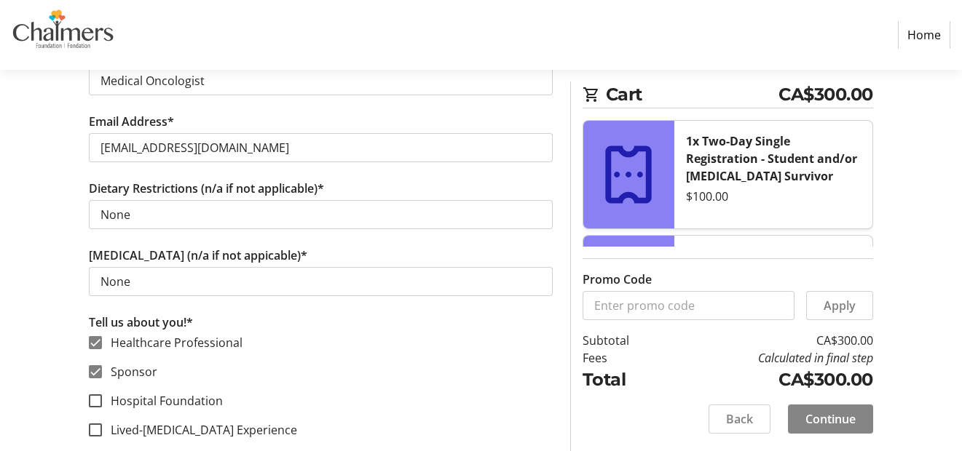
type input "[PHONE_NUMBER]"
click at [848, 424] on span "Continue" at bounding box center [830, 419] width 50 height 17
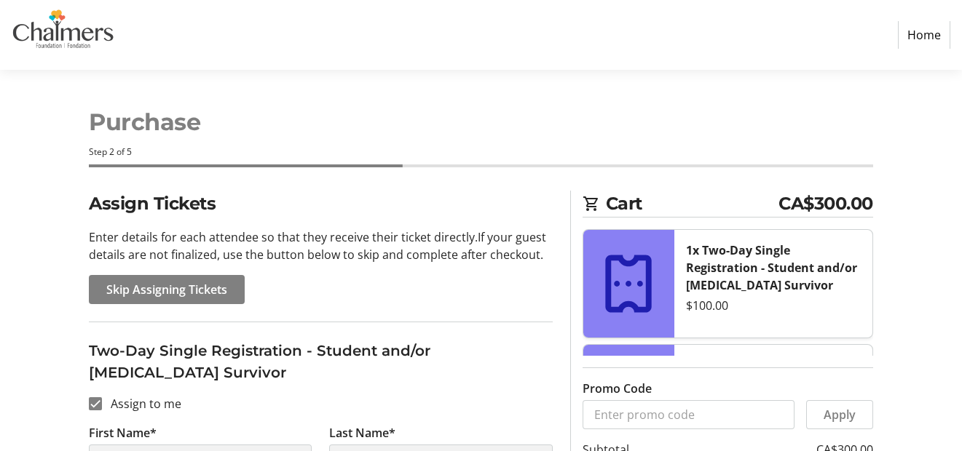
scroll to position [73, 0]
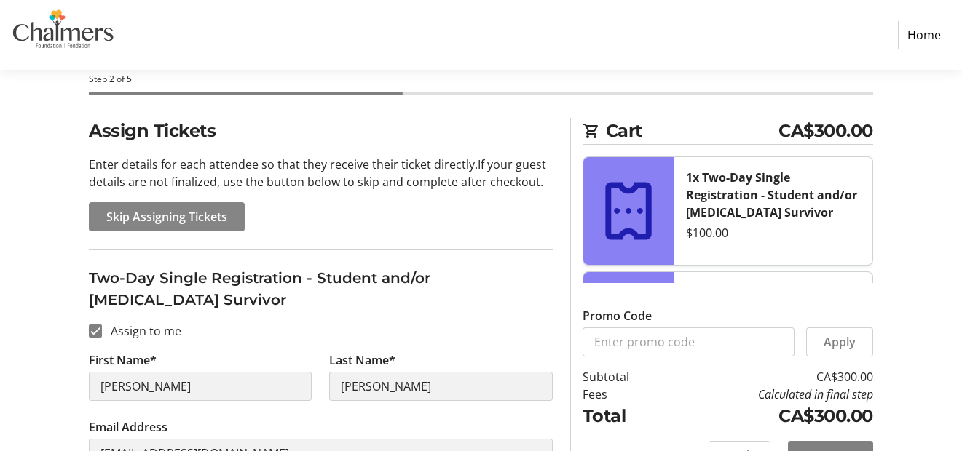
click at [197, 224] on span "Skip Assigning Tickets" at bounding box center [166, 216] width 121 height 17
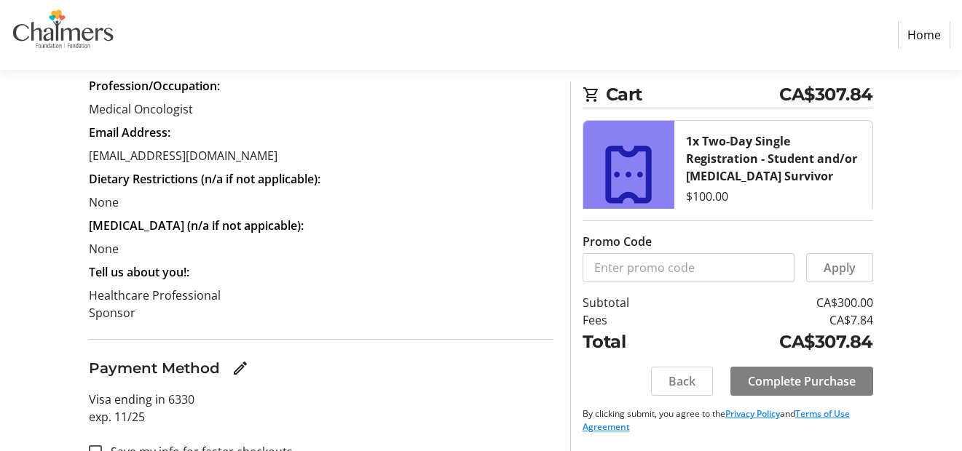
scroll to position [408, 0]
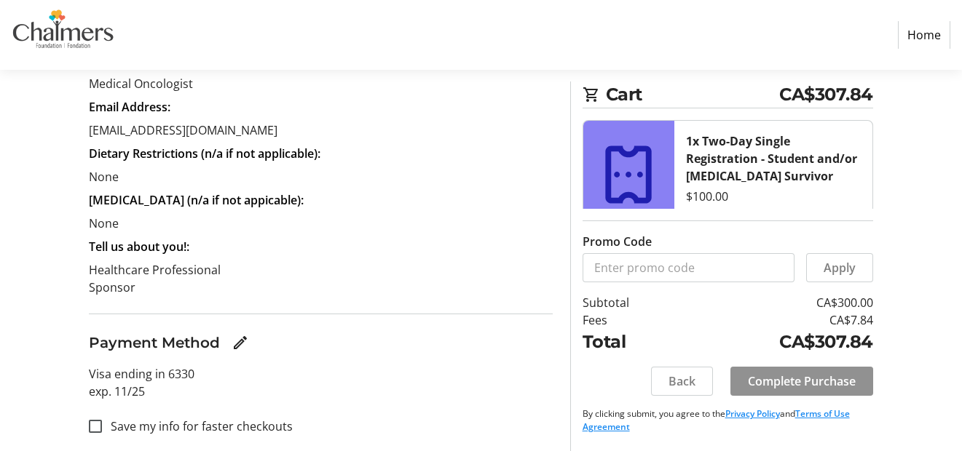
click at [799, 374] on span "Complete Purchase" at bounding box center [802, 381] width 108 height 17
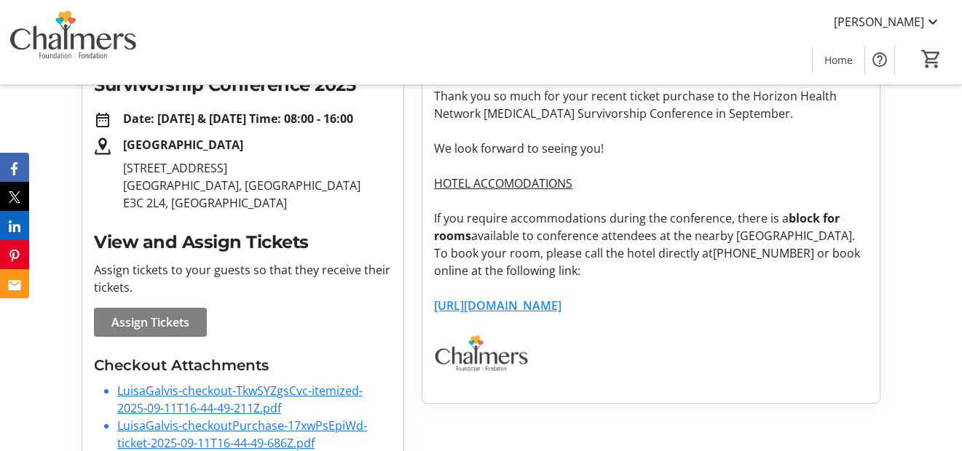
scroll to position [347, 0]
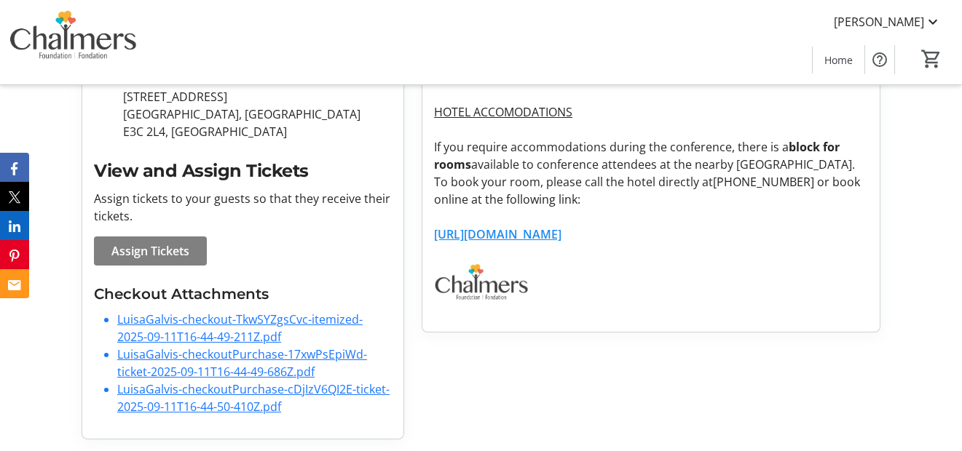
click at [204, 322] on link "LuisaGalvis-checkout-TkwSYZgsCvc-itemized-2025-09-11T16-44-49-211Z.pdf" at bounding box center [239, 328] width 245 height 33
click at [256, 355] on link "LuisaGalvis-checkoutPurchase-17xwPsEpiWd-ticket-2025-09-11T16-44-49-686Z.pdf" at bounding box center [242, 363] width 250 height 33
click at [190, 366] on link "LuisaGalvis-checkoutPurchase-17xwPsEpiWd-ticket-2025-09-11T16-44-49-686Z.pdf" at bounding box center [242, 363] width 250 height 33
